Goal: Task Accomplishment & Management: Manage account settings

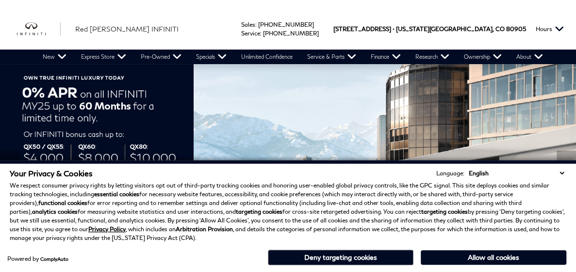
scroll to position [32, 0]
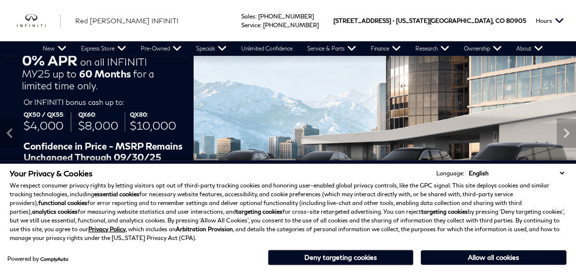
click at [480, 257] on button "Allow all cookies" at bounding box center [494, 257] width 146 height 15
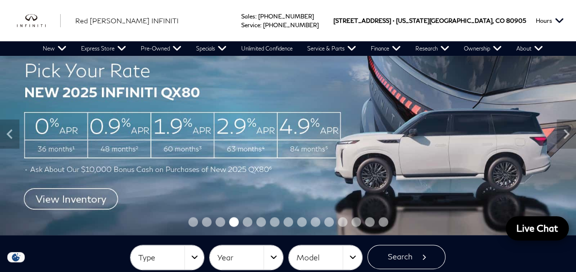
click at [556, 137] on img at bounding box center [288, 133] width 576 height 201
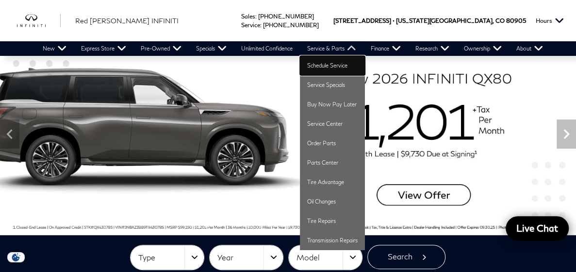
click at [332, 68] on link "Schedule Service" at bounding box center [332, 65] width 65 height 19
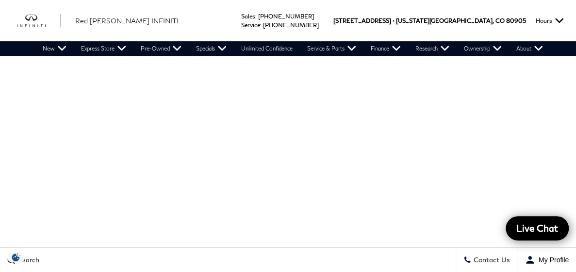
scroll to position [65, 0]
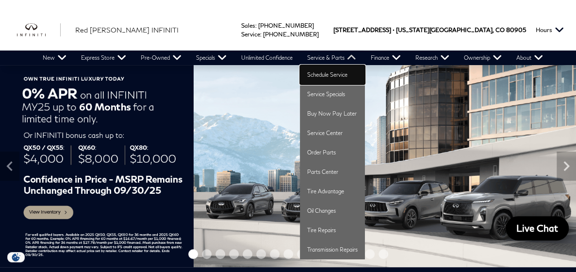
click at [320, 75] on link "Schedule Service" at bounding box center [332, 74] width 65 height 19
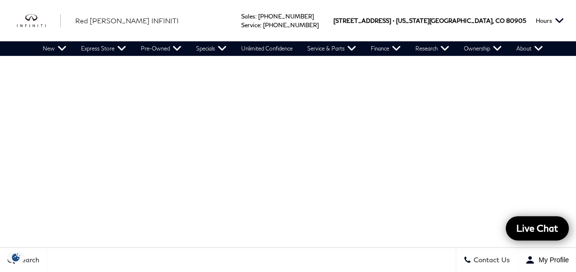
scroll to position [82, 0]
click at [526, 173] on div at bounding box center [288, 174] width 504 height 282
